Goal: Task Accomplishment & Management: Manage account settings

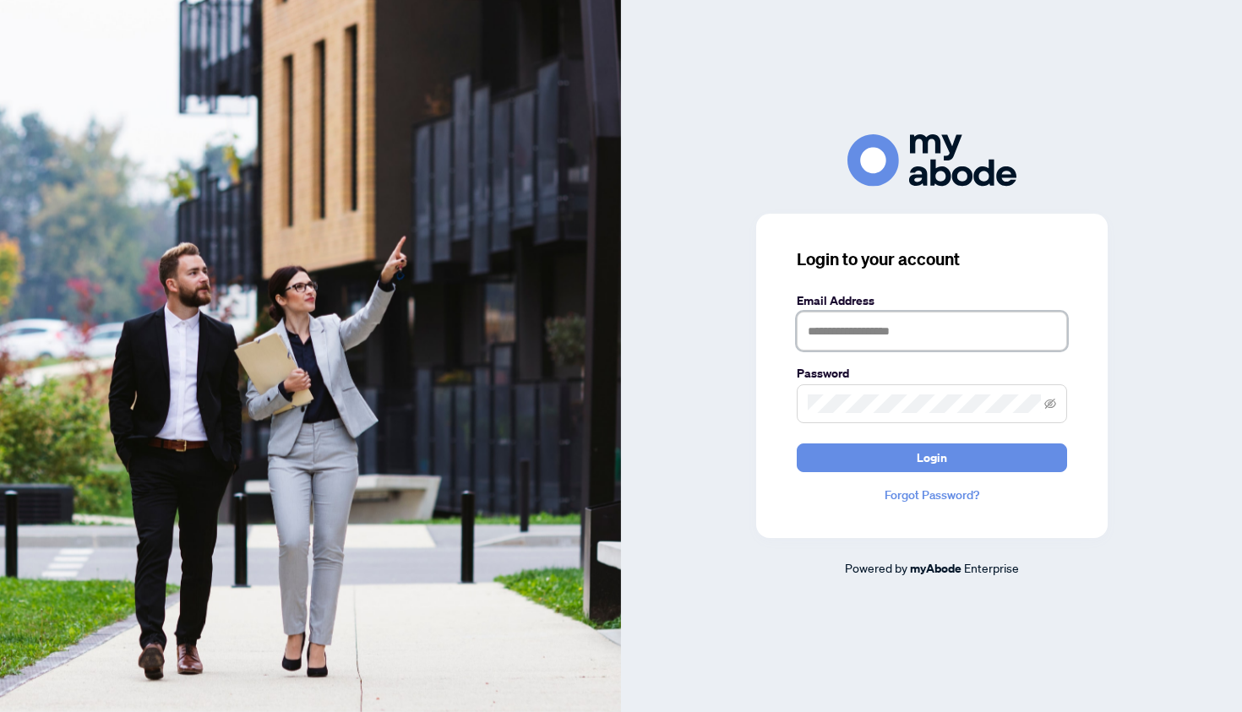
type input "**********"
click at [931, 457] on button "Login" at bounding box center [932, 458] width 270 height 29
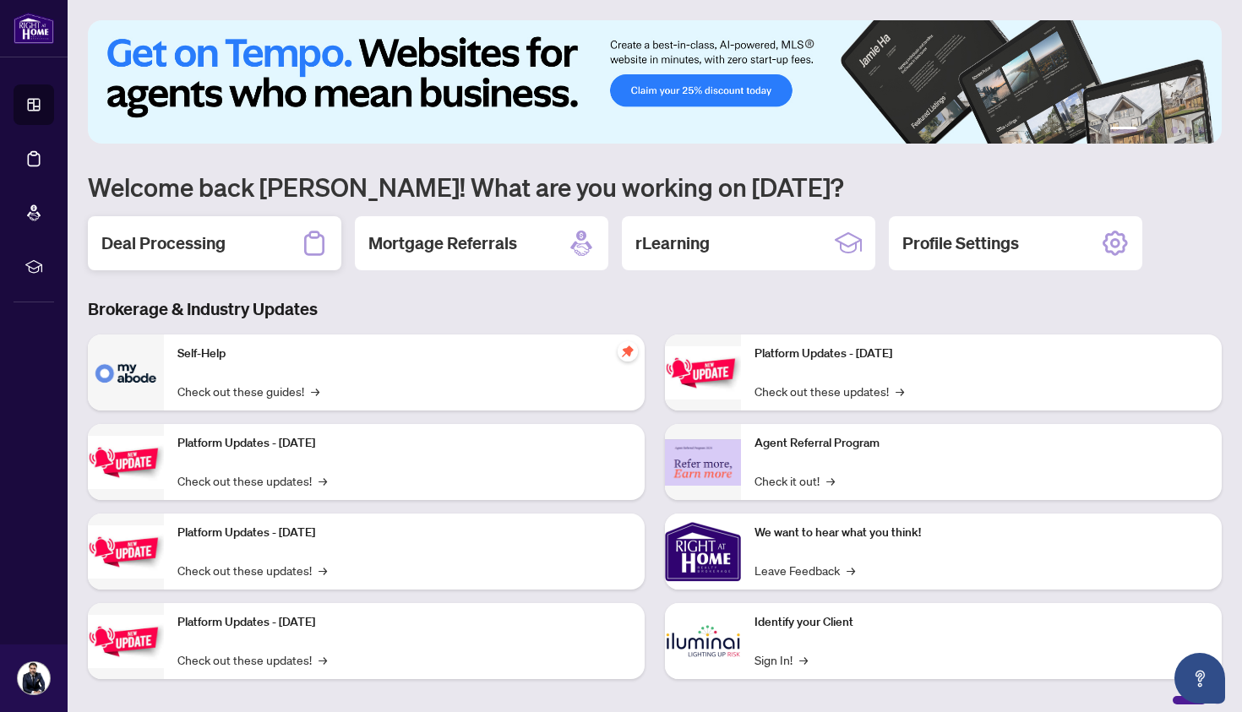
click at [198, 247] on h2 "Deal Processing" at bounding box center [163, 243] width 124 height 24
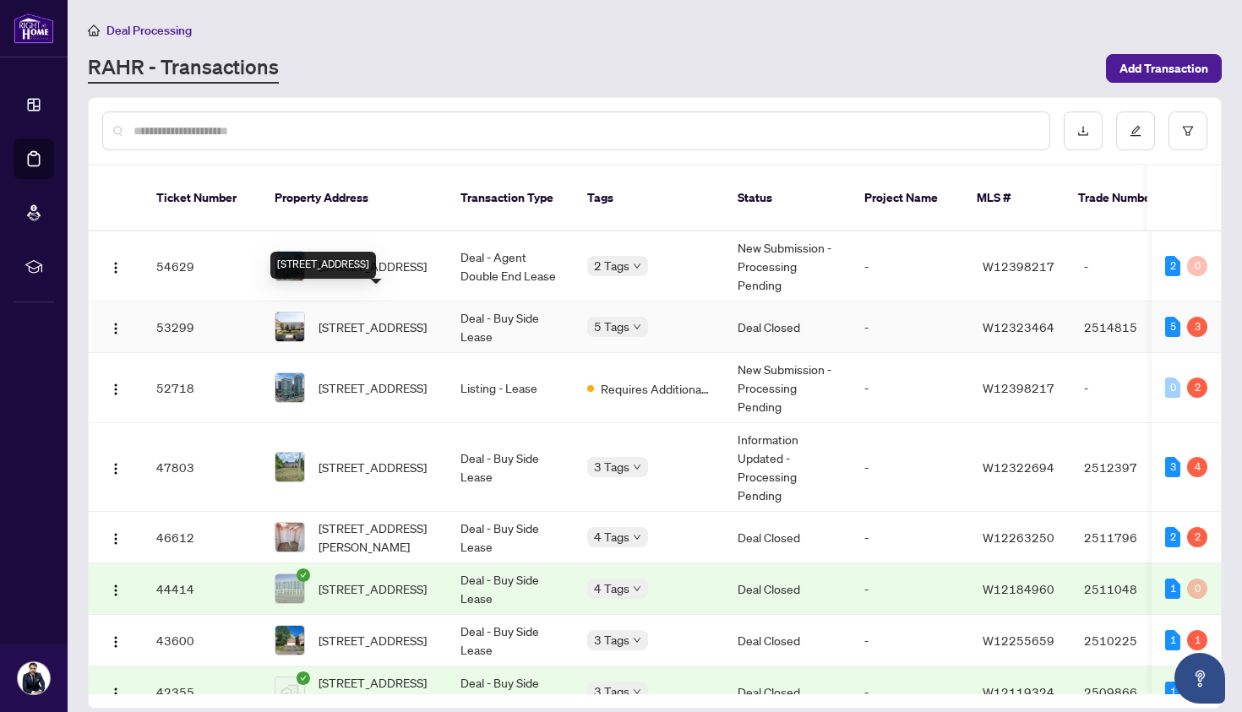
click at [361, 318] on span "[STREET_ADDRESS]" at bounding box center [373, 327] width 108 height 19
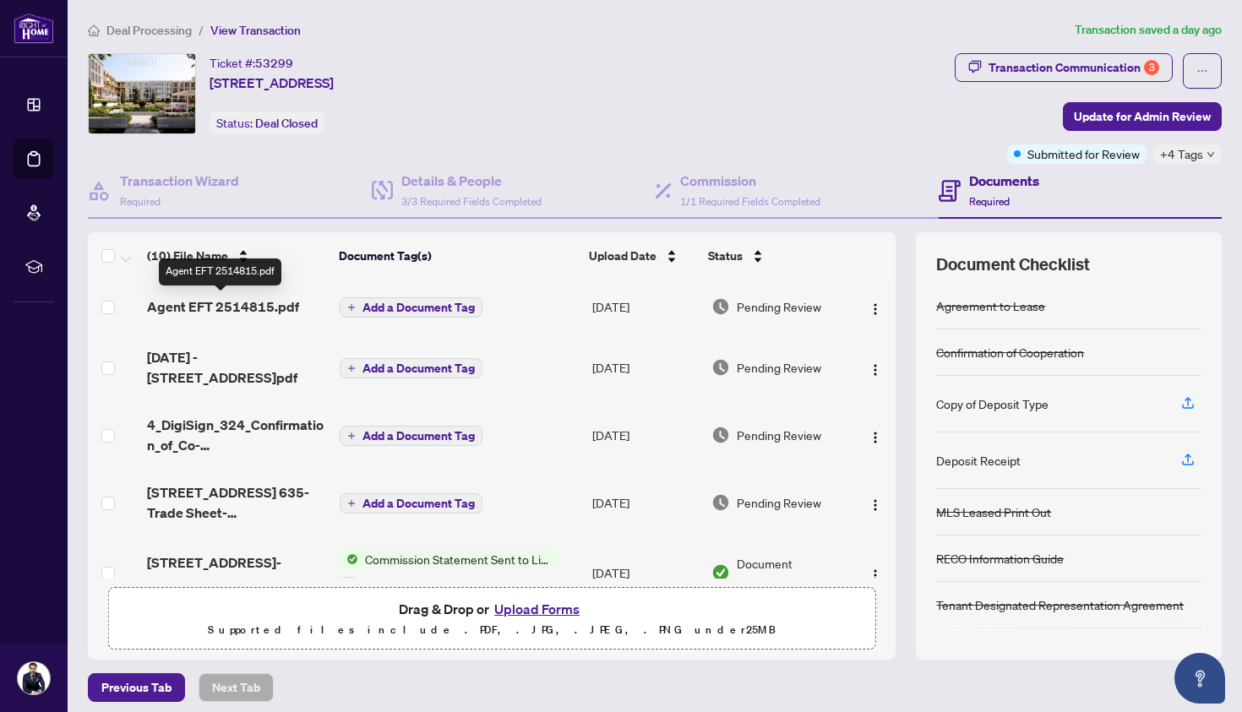
click at [255, 302] on span "Agent EFT 2514815.pdf" at bounding box center [223, 307] width 152 height 20
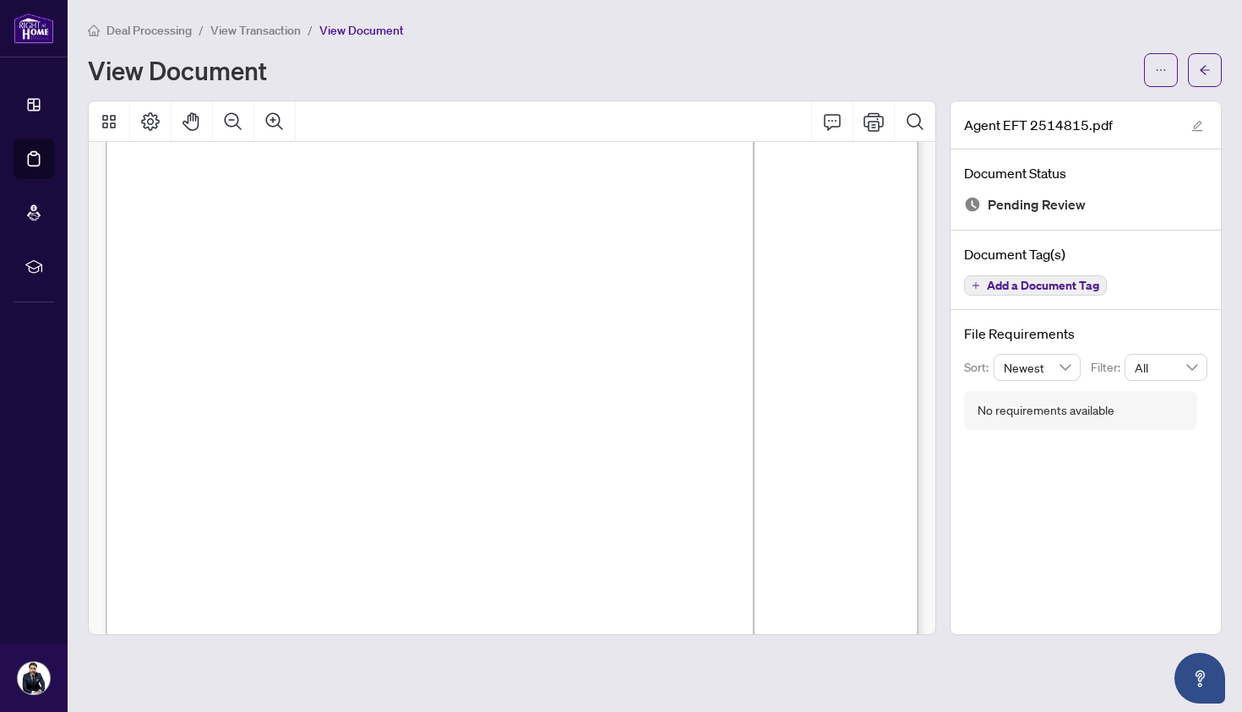
scroll to position [117, 0]
click at [247, 34] on span "View Transaction" at bounding box center [255, 30] width 90 height 15
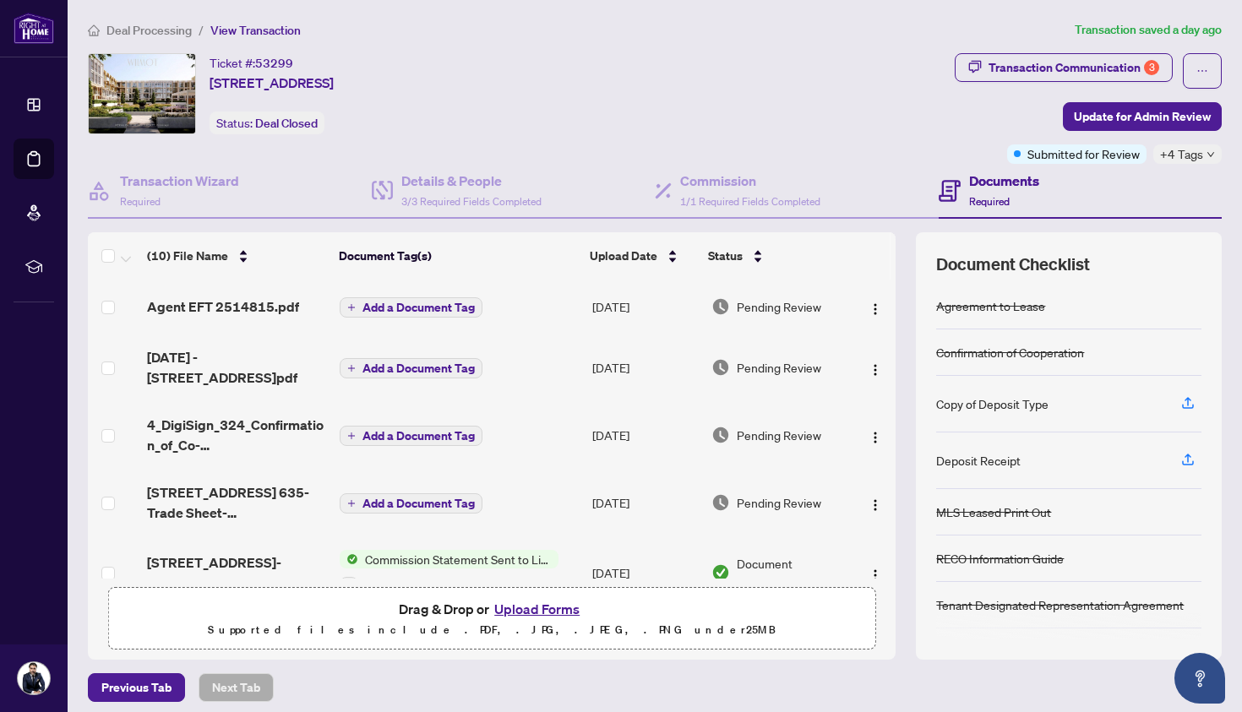
click at [175, 30] on span "Deal Processing" at bounding box center [148, 30] width 85 height 15
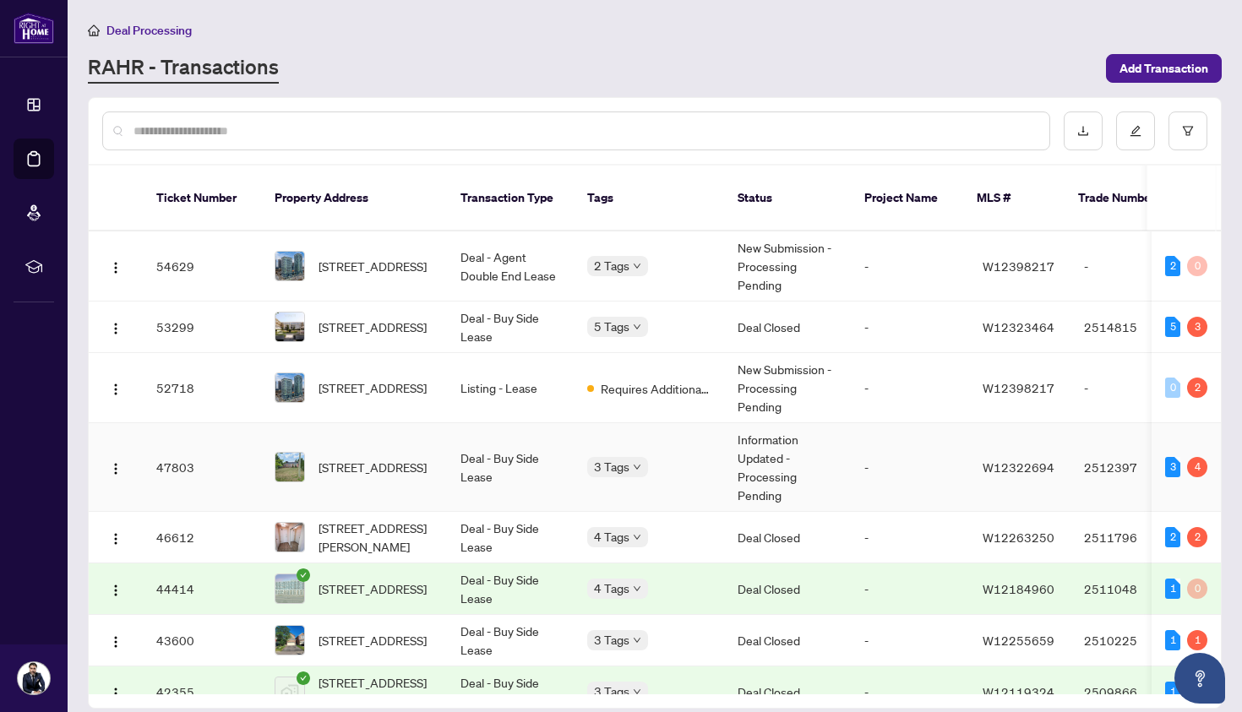
click at [763, 461] on td "Information Updated - Processing Pending" at bounding box center [787, 467] width 127 height 89
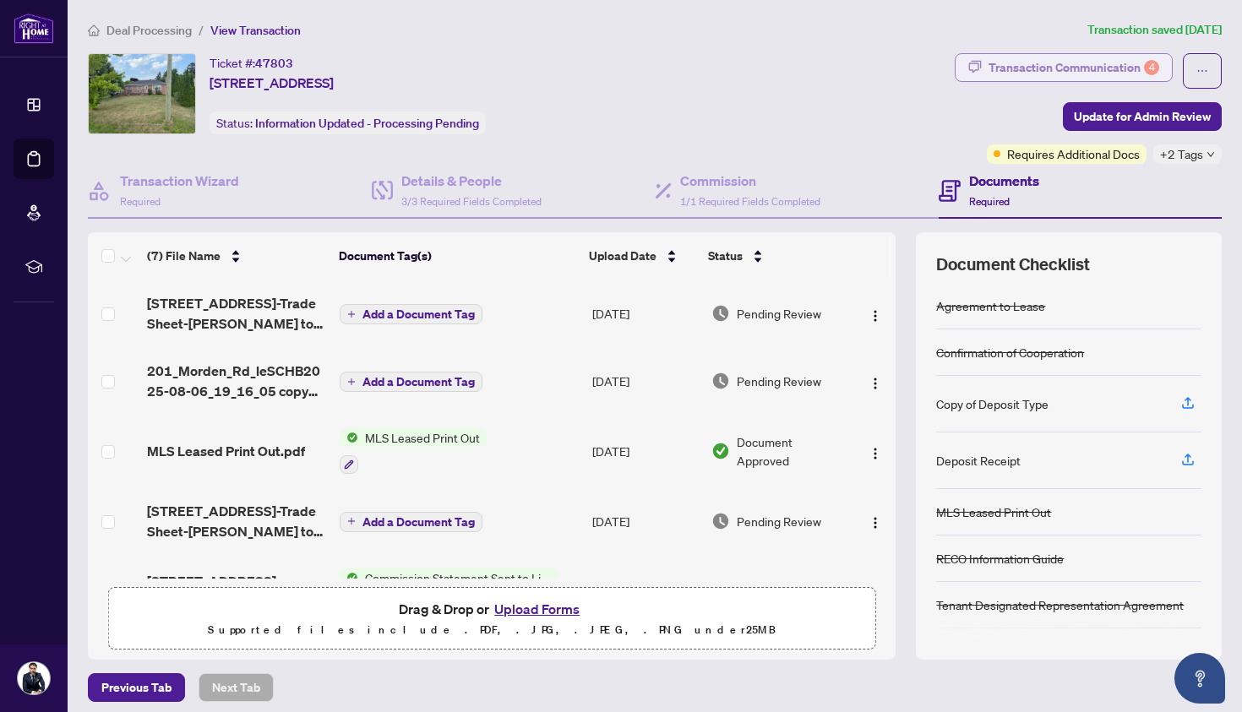
click at [1078, 68] on div "Transaction Communication 4" at bounding box center [1073, 67] width 171 height 27
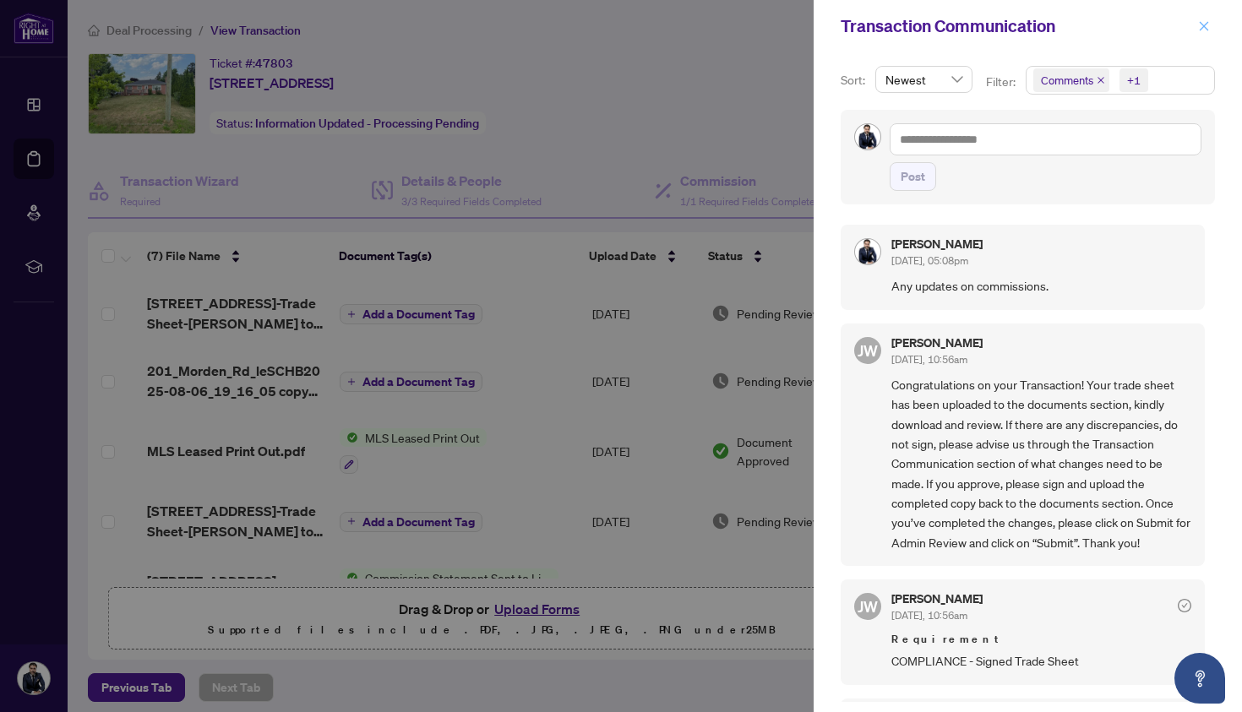
click at [1210, 29] on button "button" at bounding box center [1204, 26] width 22 height 20
